Goal: Task Accomplishment & Management: Use online tool/utility

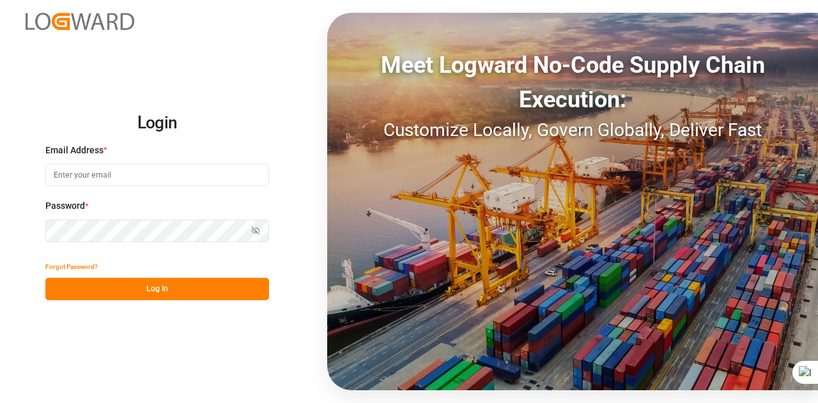
click at [240, 173] on input at bounding box center [157, 175] width 224 height 22
type input "[EMAIL_ADDRESS][DOMAIN_NAME]"
click at [158, 285] on button "Log In" at bounding box center [157, 289] width 224 height 22
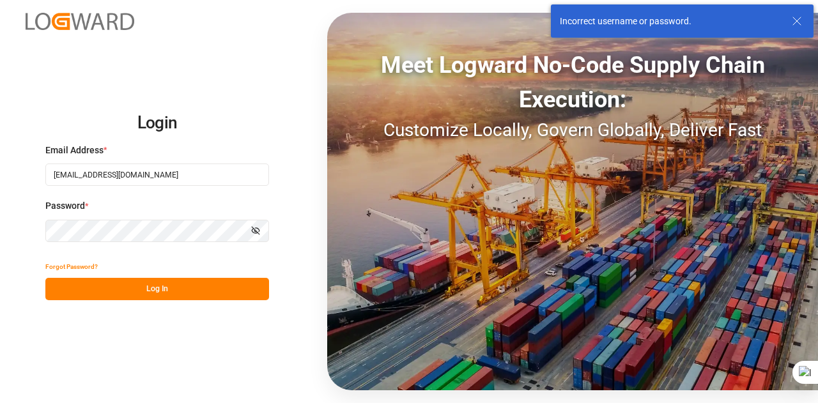
click at [259, 237] on button "Show password" at bounding box center [255, 231] width 27 height 22
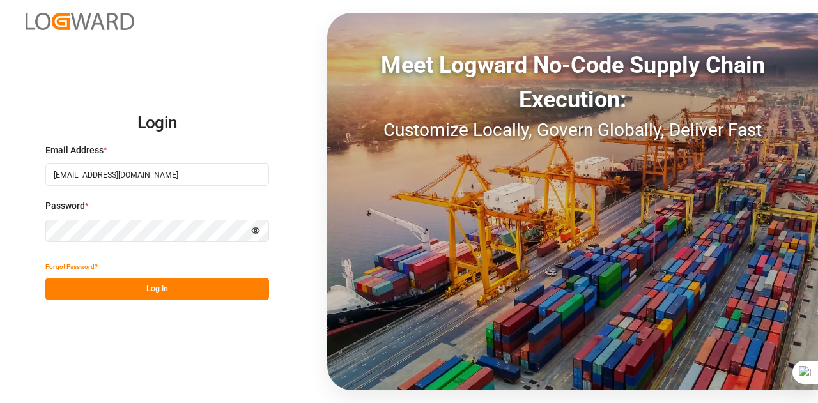
click at [105, 281] on button "Log In" at bounding box center [157, 289] width 224 height 22
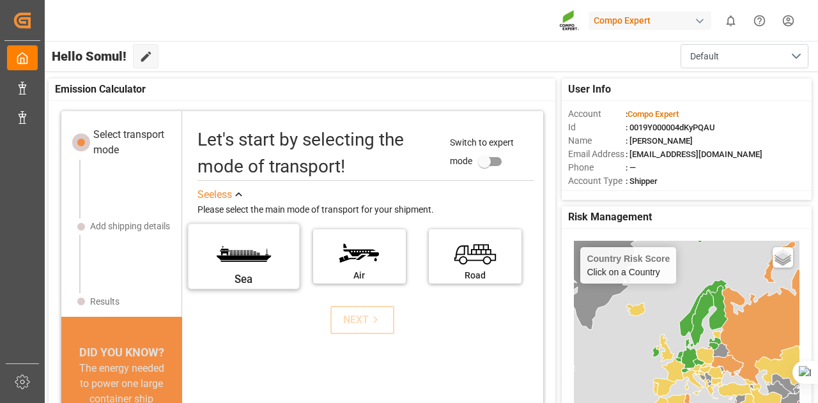
click at [266, 259] on label "Sea" at bounding box center [244, 253] width 96 height 54
click at [0, 0] on input "Sea" at bounding box center [0, 0] width 0 height 0
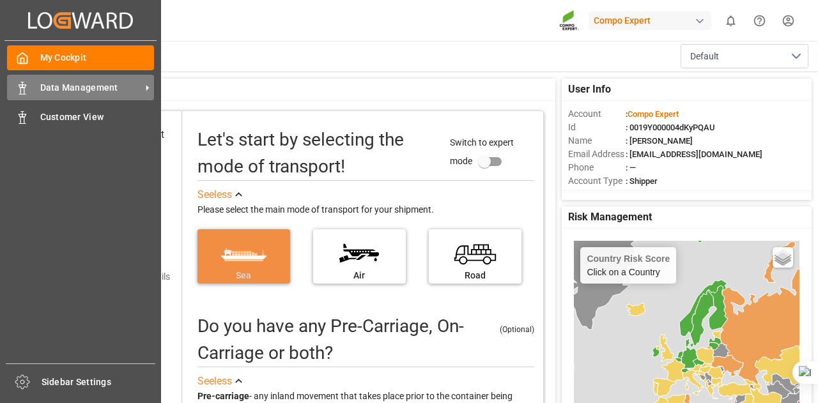
click at [23, 94] on icon at bounding box center [22, 88] width 13 height 13
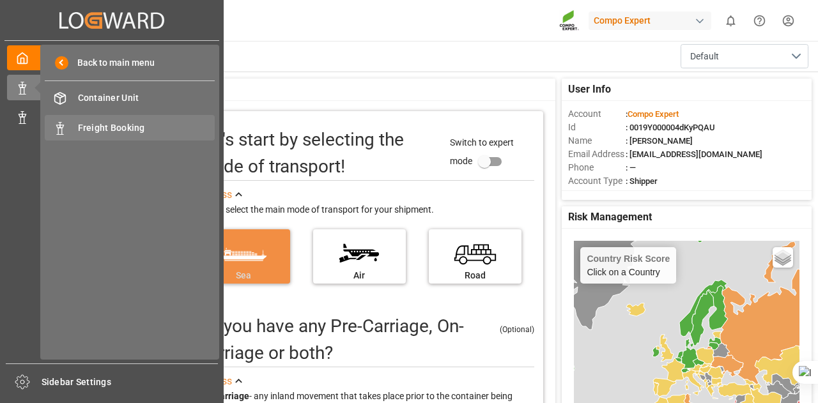
click at [88, 128] on span "Freight Booking" at bounding box center [146, 127] width 137 height 13
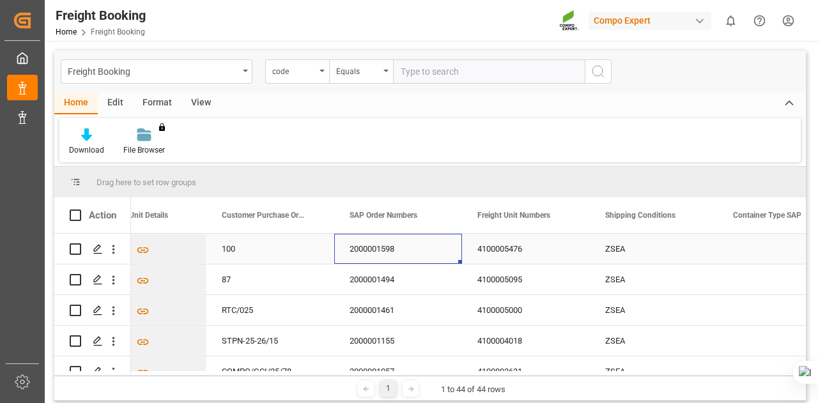
click at [383, 240] on div "2000001598" at bounding box center [398, 249] width 128 height 30
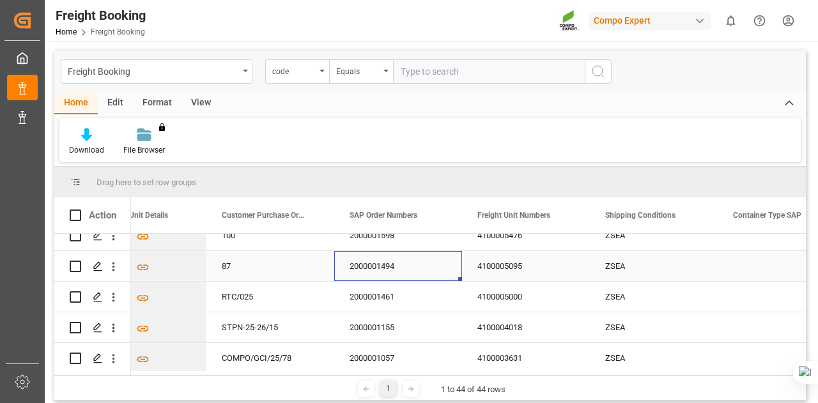
click at [391, 265] on div "2000001494" at bounding box center [398, 266] width 128 height 30
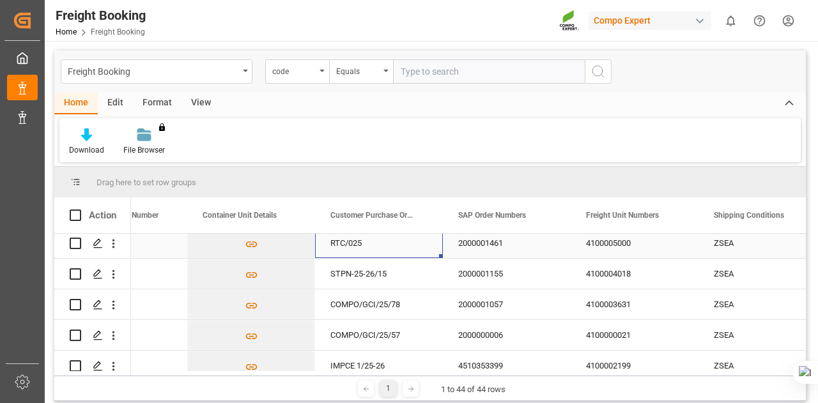
click at [353, 236] on div "RTC/025" at bounding box center [379, 243] width 128 height 30
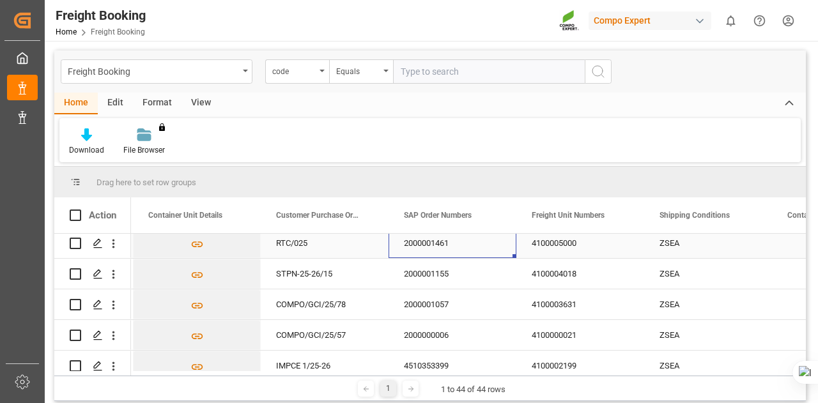
click at [408, 241] on div "2000001461" at bounding box center [453, 243] width 128 height 30
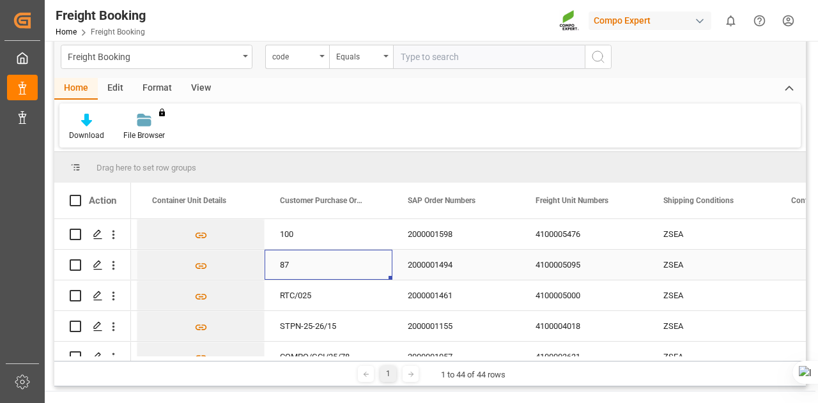
click at [293, 265] on div "87" at bounding box center [329, 265] width 128 height 30
click at [299, 288] on div "RTC/025" at bounding box center [329, 296] width 128 height 30
click at [308, 323] on div "STPN-25-26/15" at bounding box center [329, 326] width 128 height 30
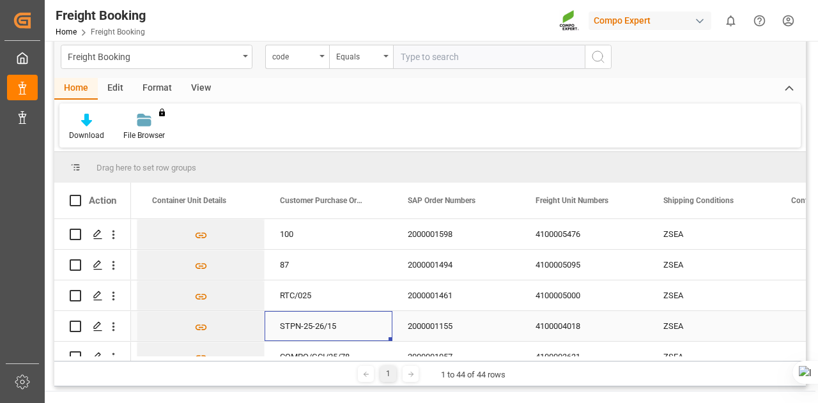
click at [409, 323] on div "2000001155" at bounding box center [456, 326] width 128 height 30
click at [331, 321] on div "STPN-25-26/15" at bounding box center [329, 326] width 128 height 30
click at [423, 324] on div "2000001155" at bounding box center [456, 326] width 128 height 30
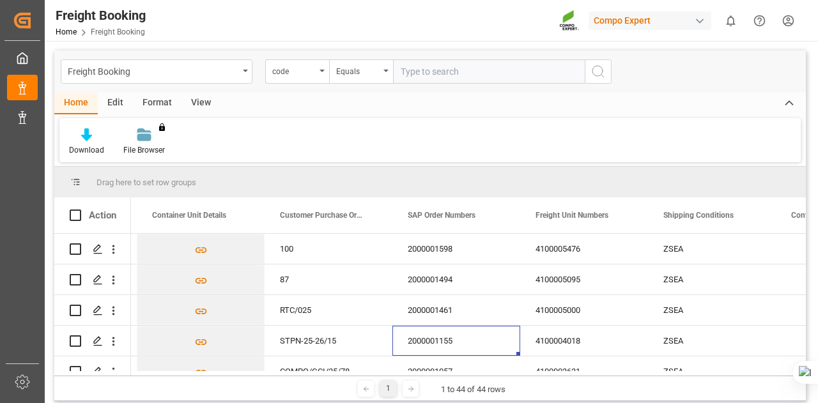
click at [378, 151] on div "Download File Browser You don't have permission for this feature. Contact admin." at bounding box center [429, 140] width 741 height 44
click at [110, 105] on div "Edit" at bounding box center [115, 104] width 35 height 22
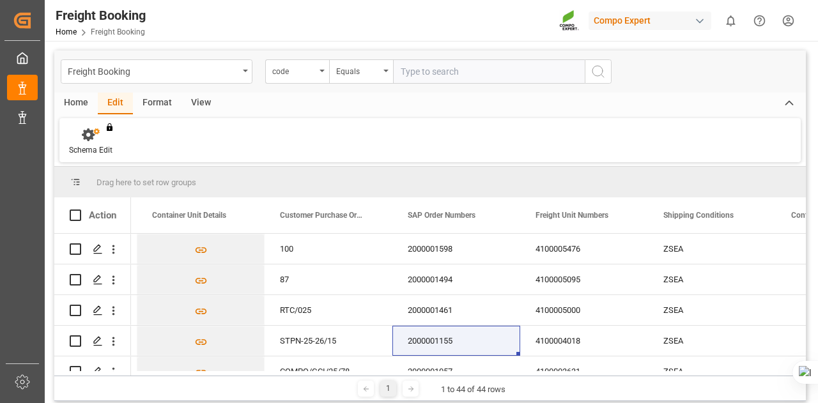
click at [141, 96] on div "Format" at bounding box center [157, 104] width 49 height 22
click at [191, 100] on div "View" at bounding box center [200, 104] width 39 height 22
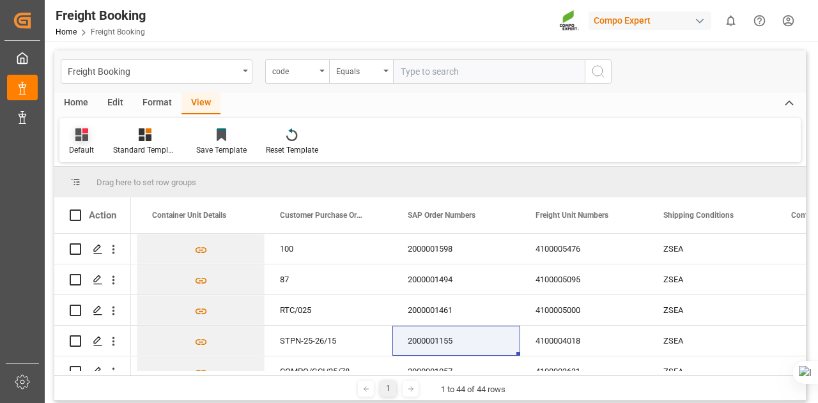
click at [88, 144] on div "Default" at bounding box center [81, 142] width 44 height 28
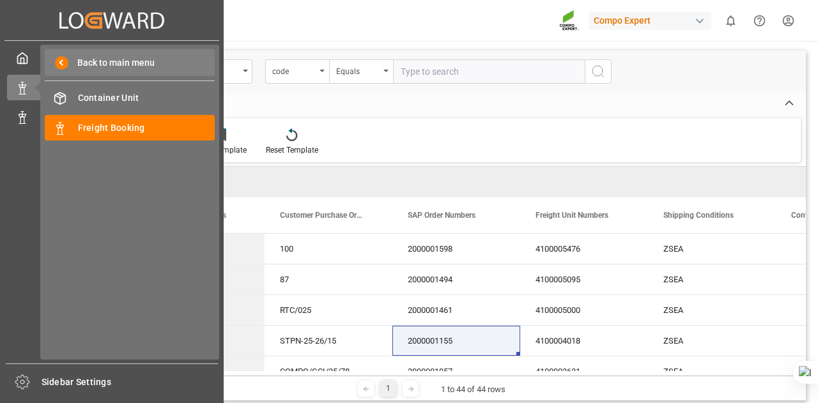
click at [93, 71] on div "Back to main menu" at bounding box center [130, 62] width 170 height 27
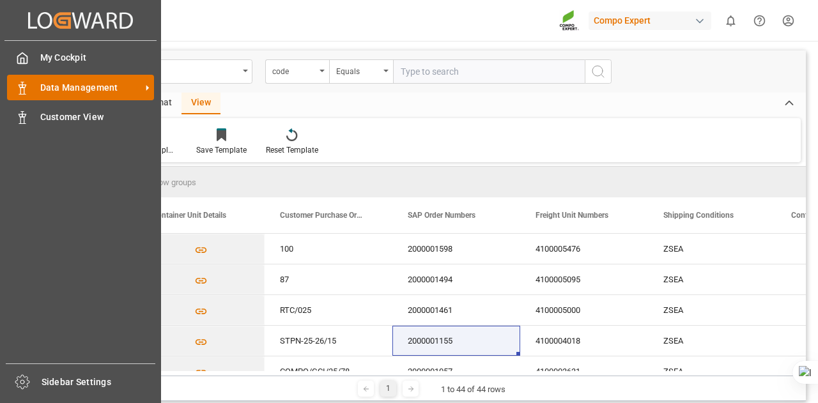
click at [145, 84] on icon at bounding box center [147, 87] width 13 height 13
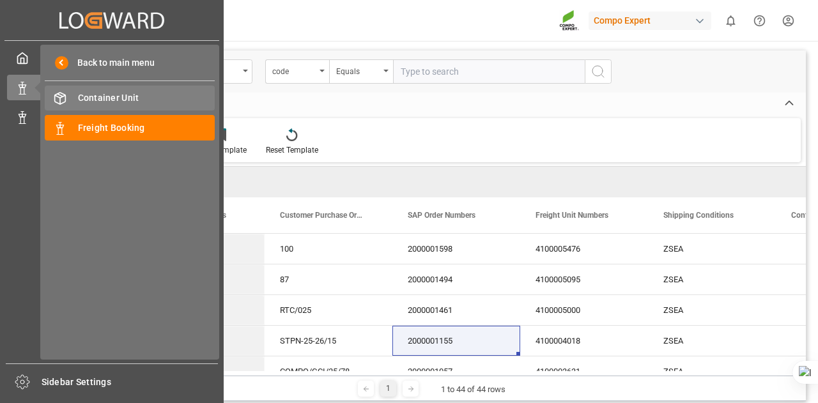
click at [140, 97] on span "Container Unit" at bounding box center [146, 97] width 137 height 13
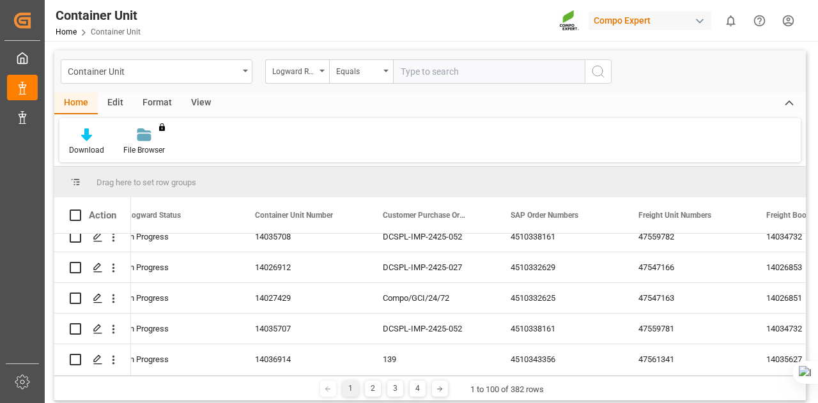
scroll to position [2141, 0]
